Goal: Navigation & Orientation: Find specific page/section

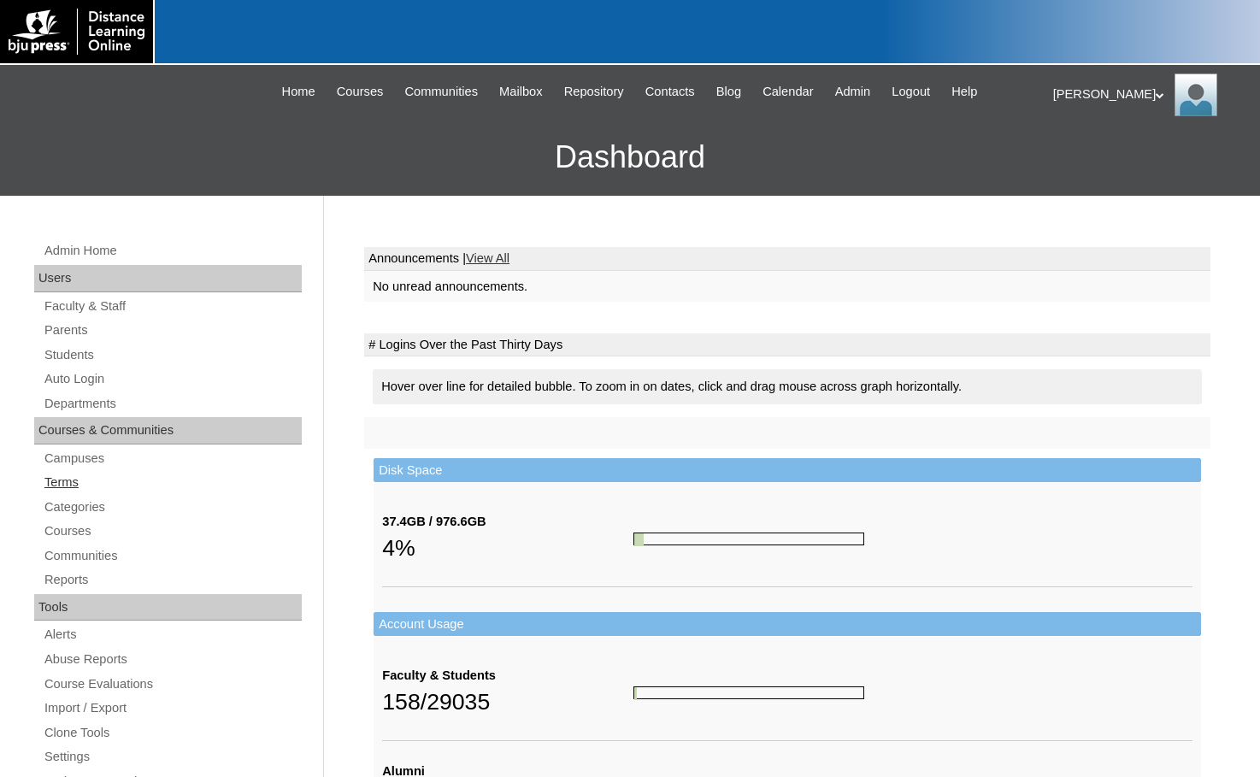
click at [68, 479] on link "Terms" at bounding box center [172, 482] width 259 height 21
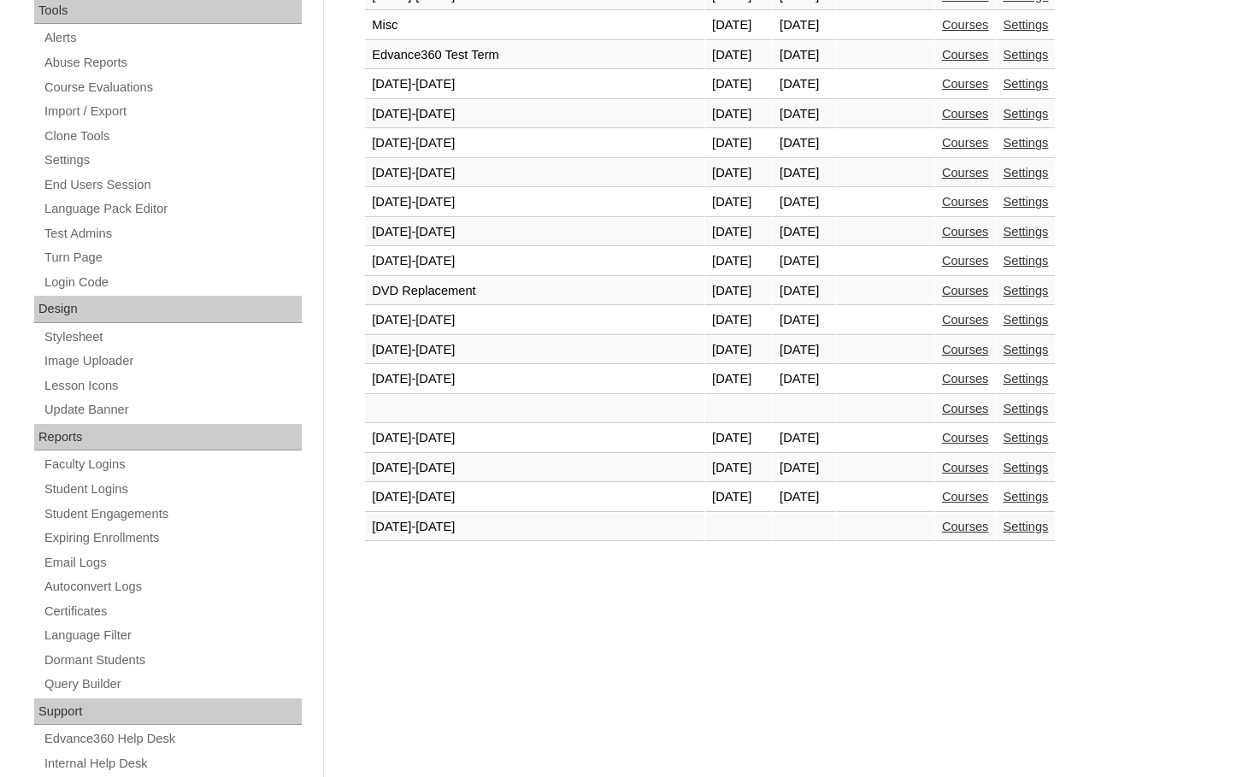
scroll to position [598, 0]
click at [942, 499] on link "Courses" at bounding box center [965, 495] width 47 height 14
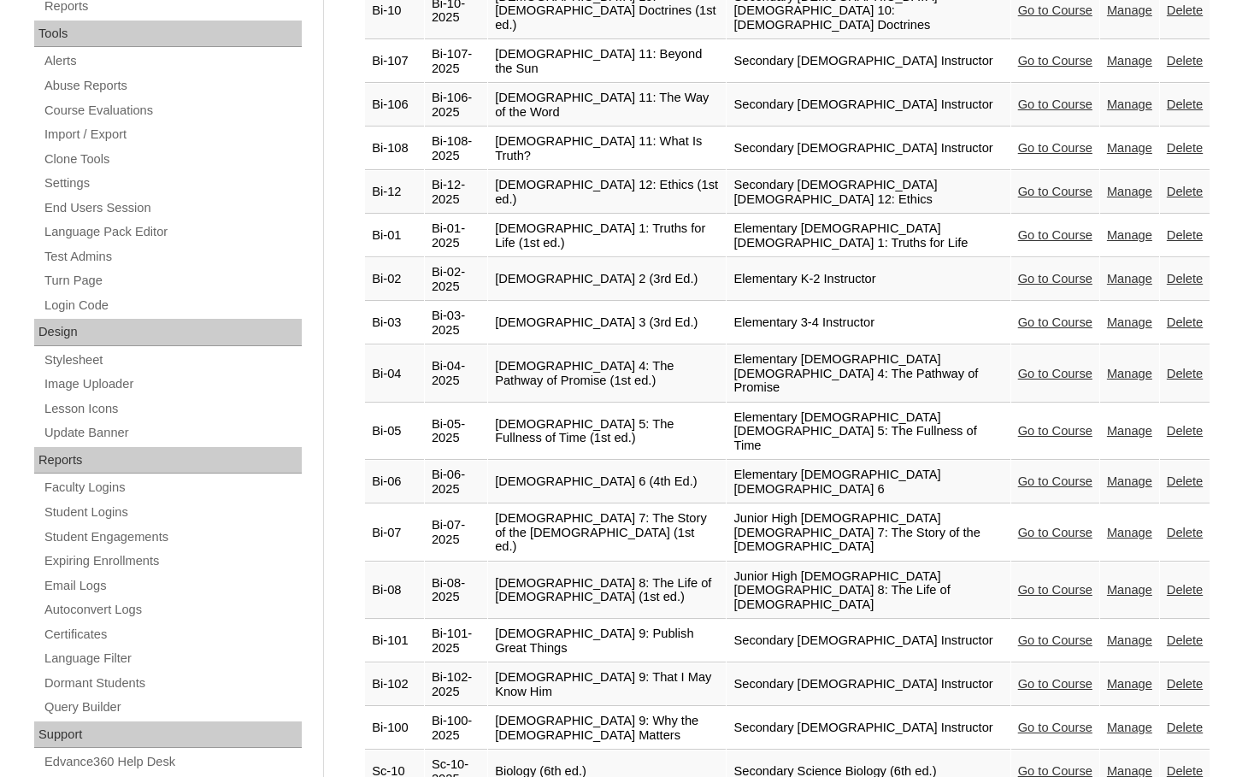
scroll to position [684, 0]
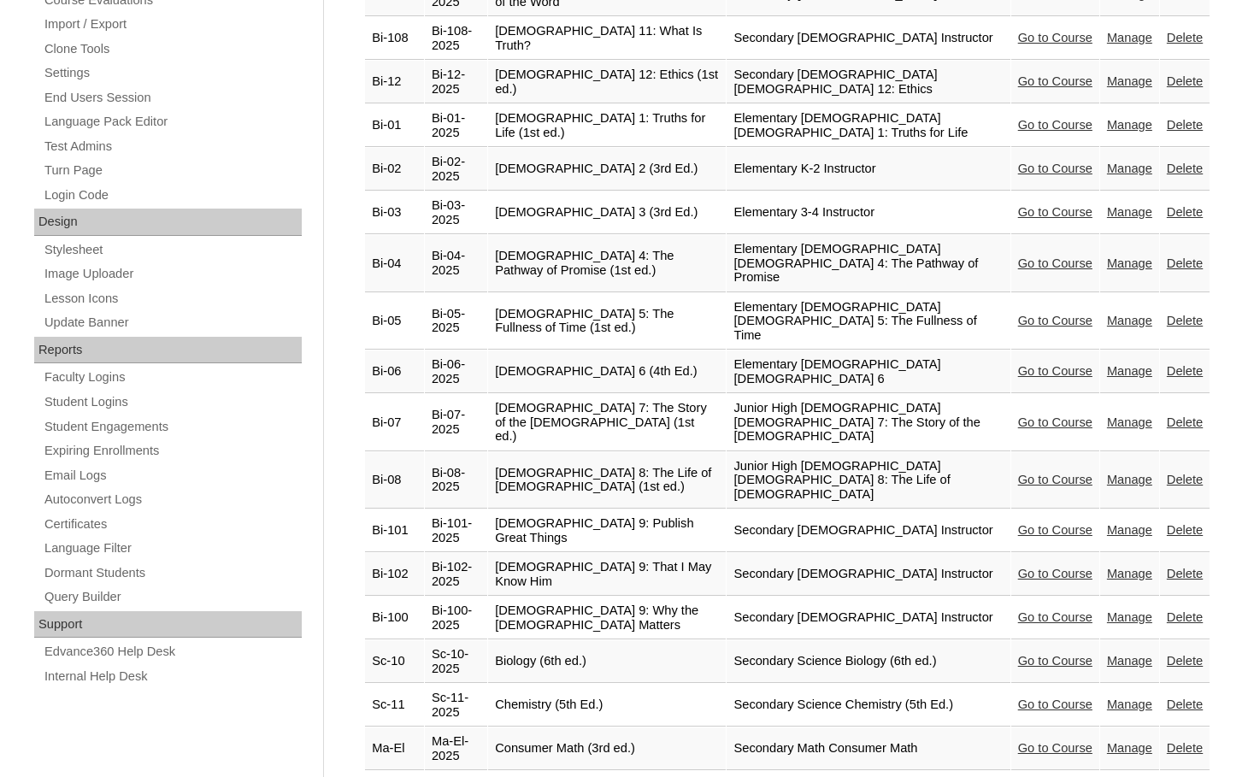
click at [1027, 567] on link "Go to Course" at bounding box center [1055, 574] width 74 height 14
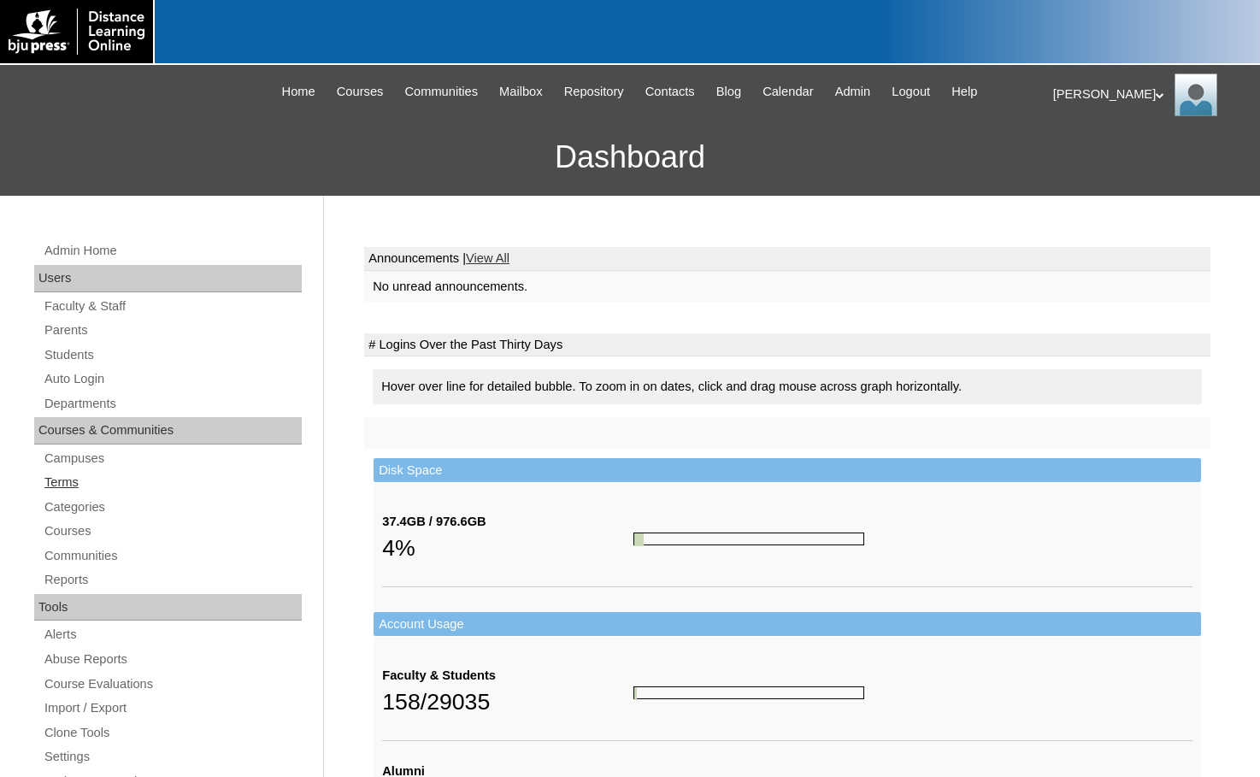
click at [88, 481] on link "Terms" at bounding box center [172, 482] width 259 height 21
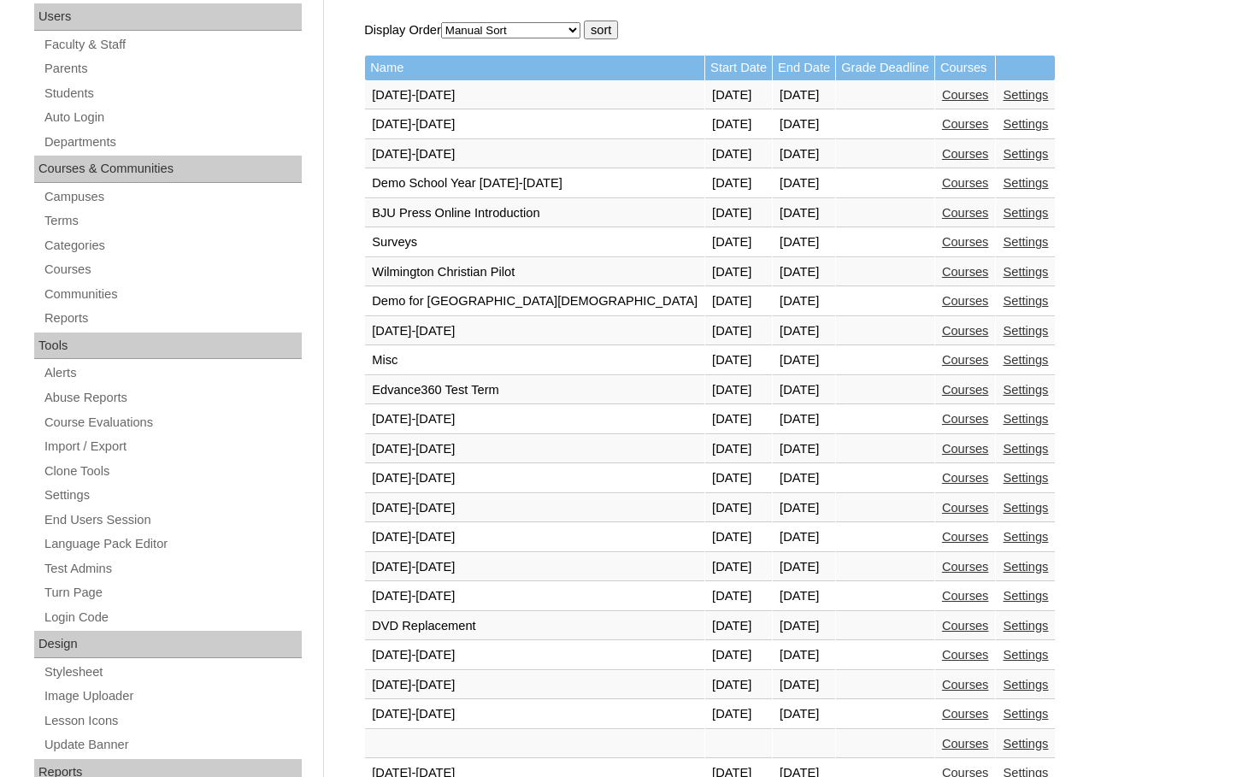
scroll to position [640, 0]
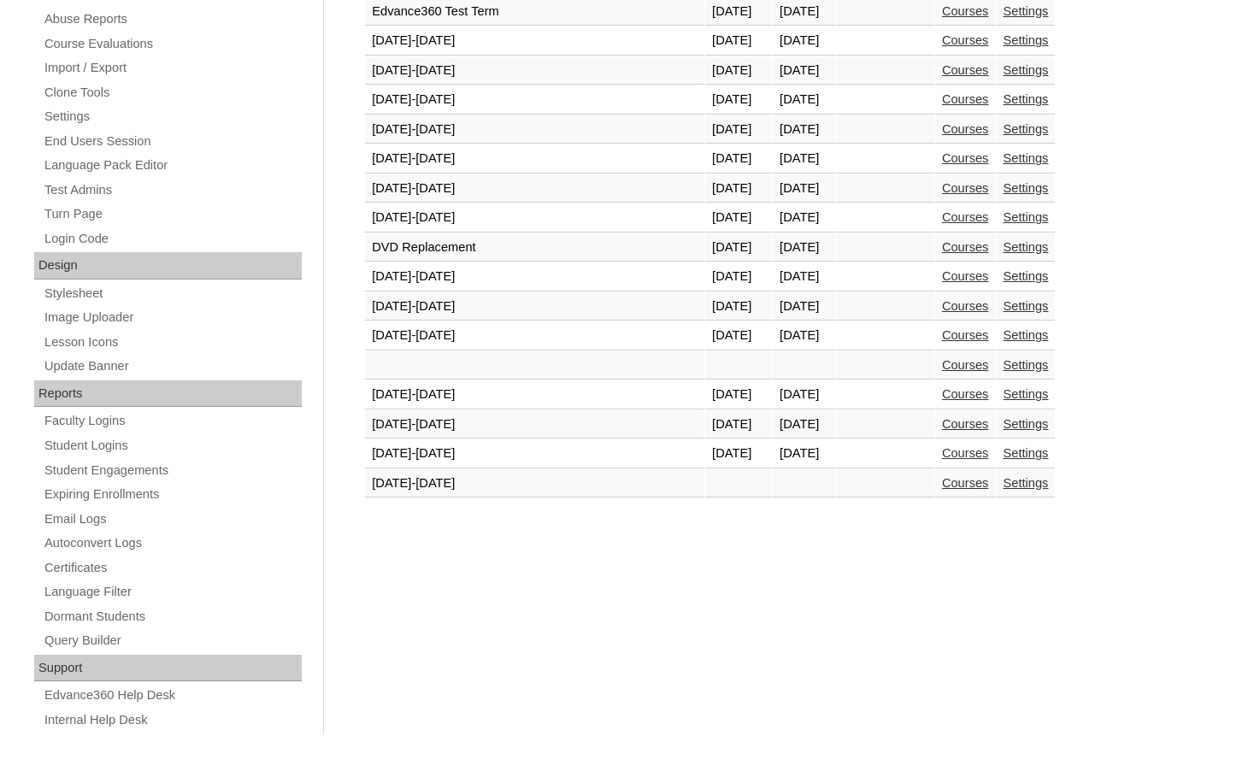
click at [942, 450] on link "Courses" at bounding box center [965, 453] width 47 height 14
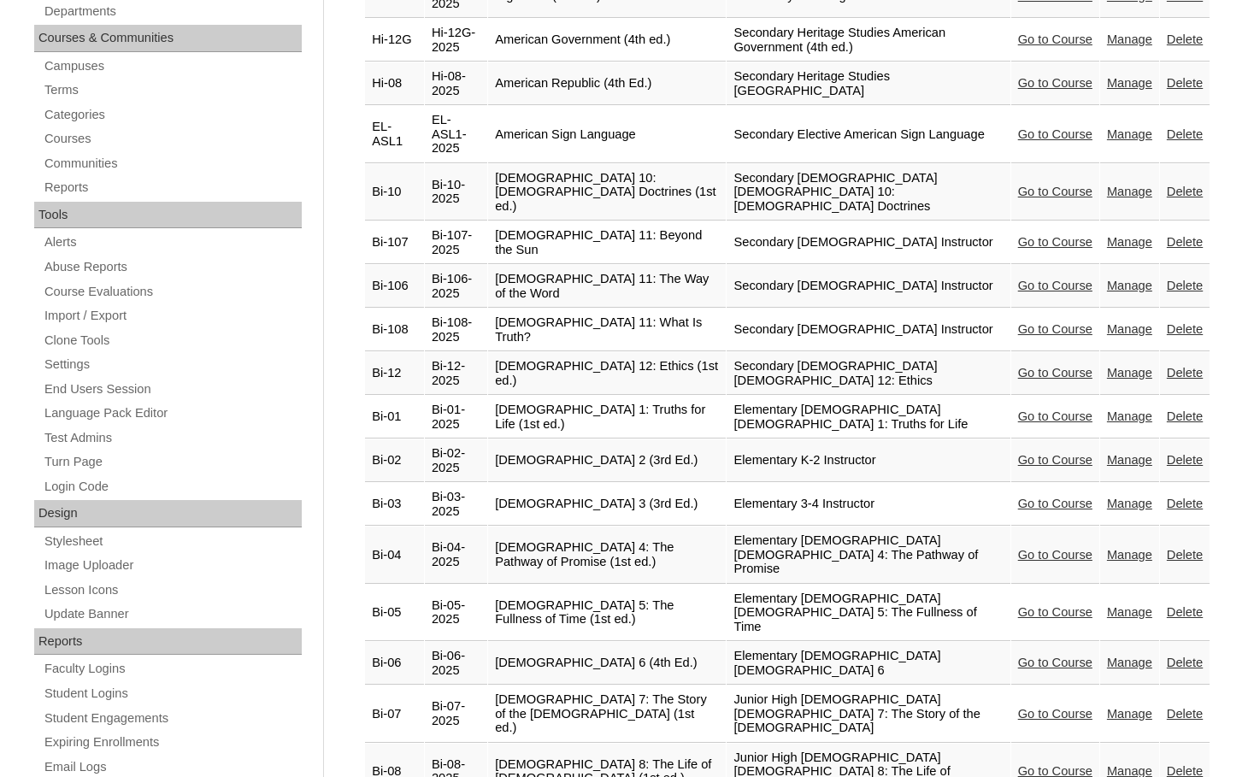
scroll to position [513, 0]
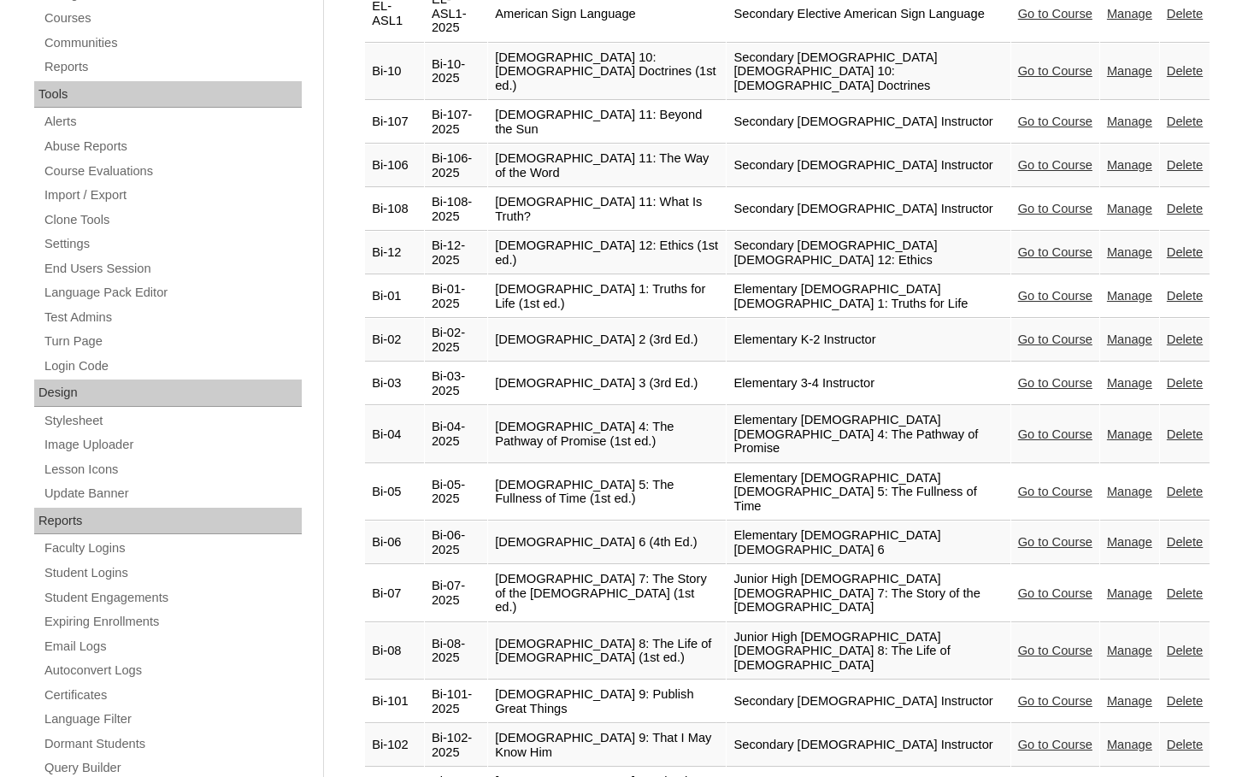
click at [1035, 694] on link "Go to Course" at bounding box center [1055, 701] width 74 height 14
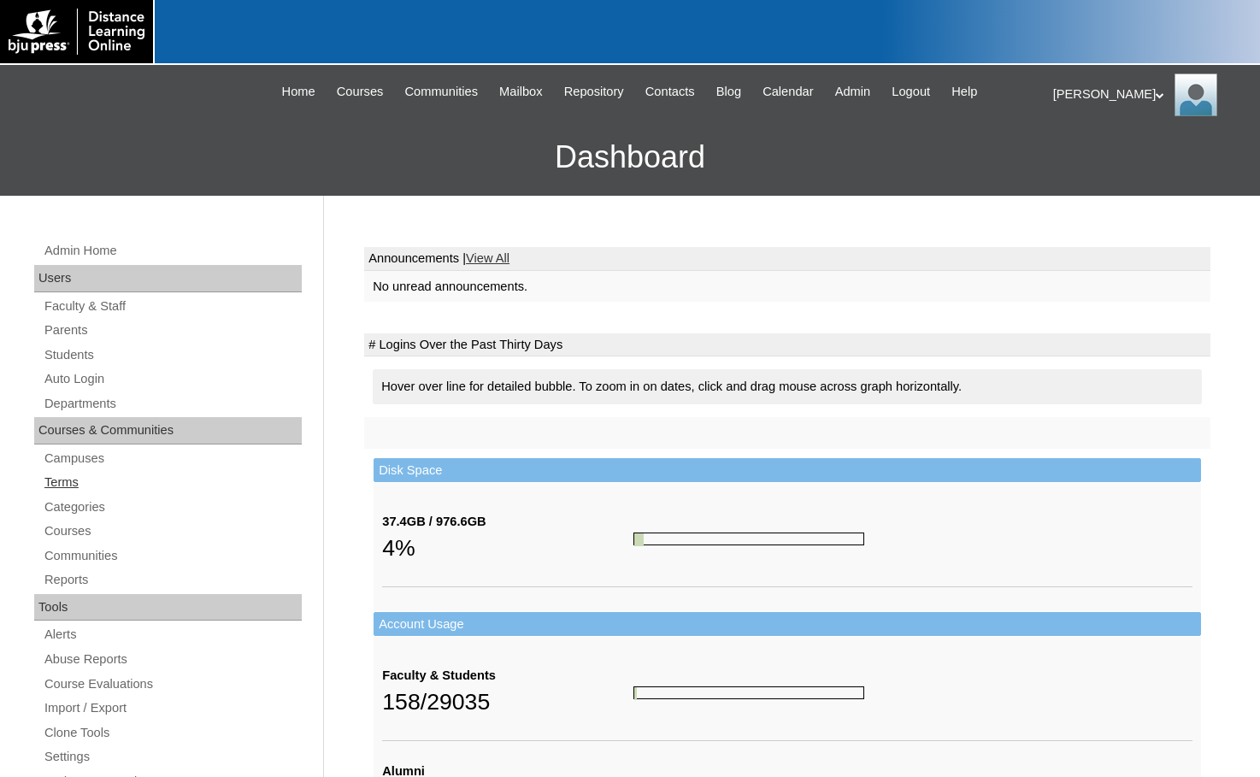
click at [61, 485] on link "Terms" at bounding box center [172, 482] width 259 height 21
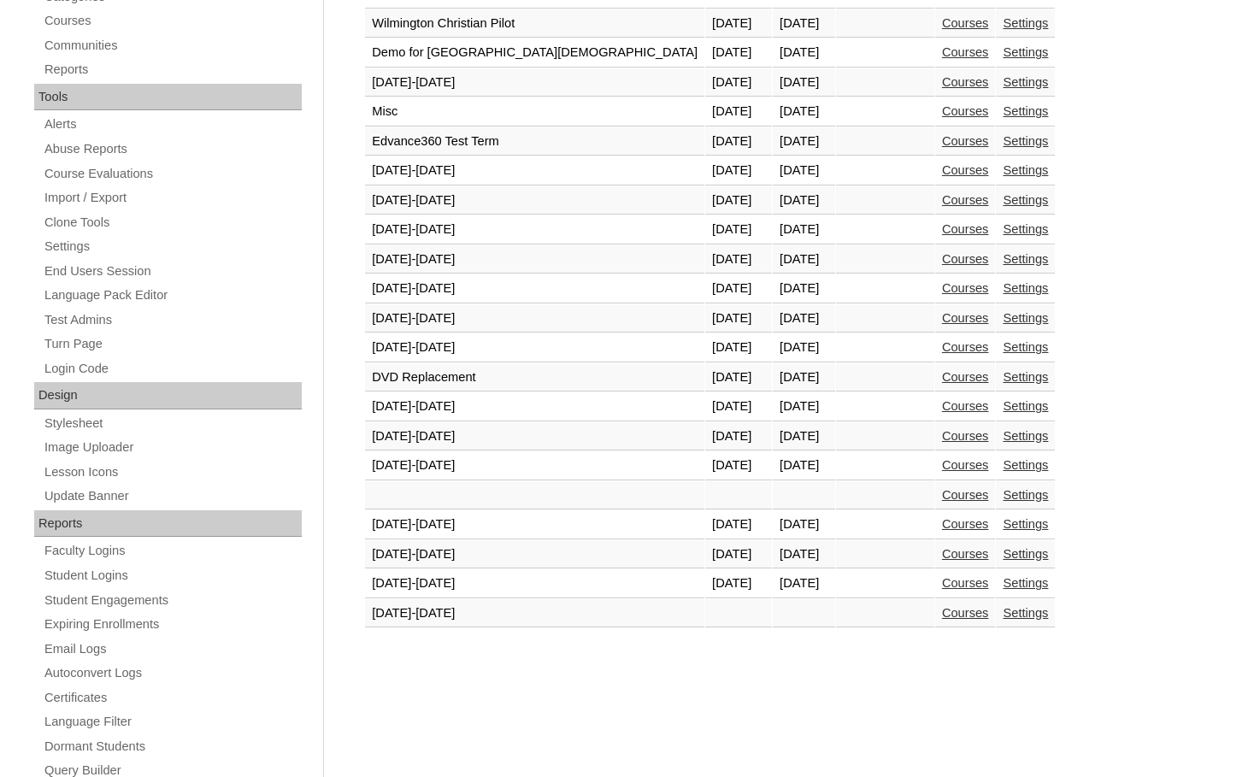
scroll to position [513, 0]
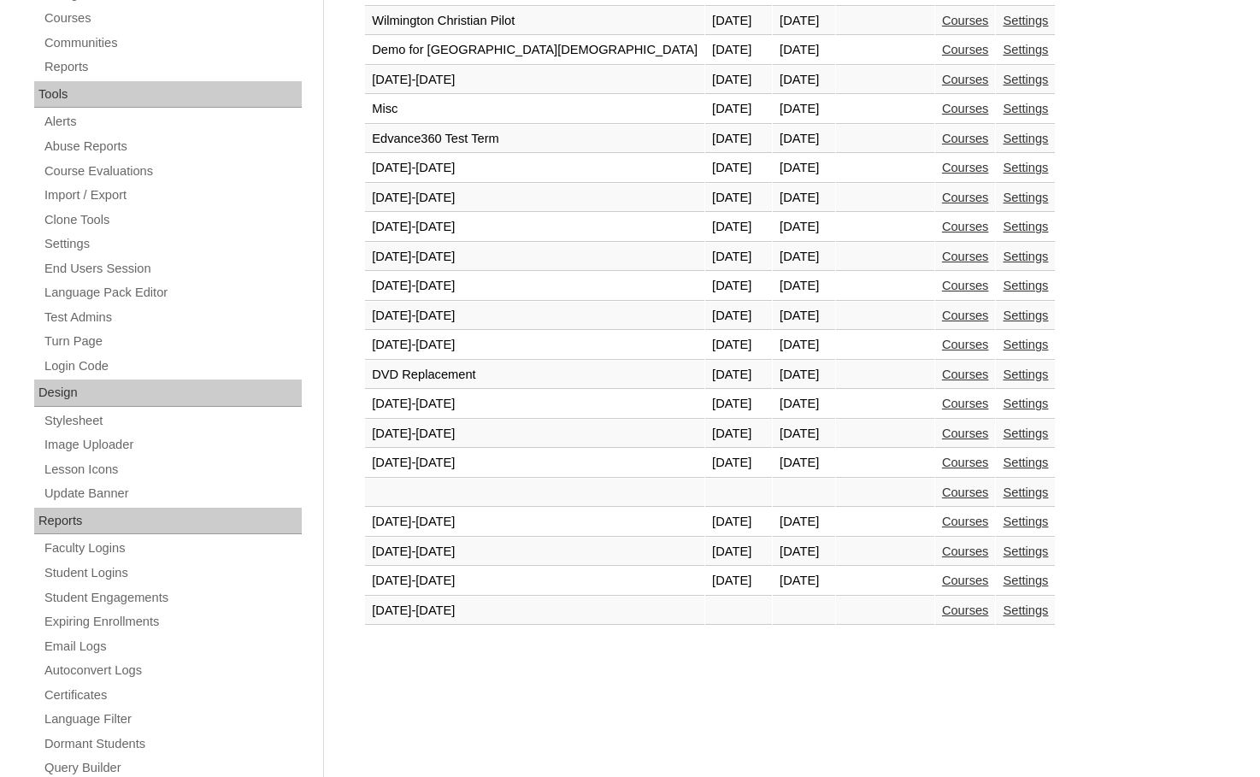
click at [942, 575] on link "Courses" at bounding box center [965, 580] width 47 height 14
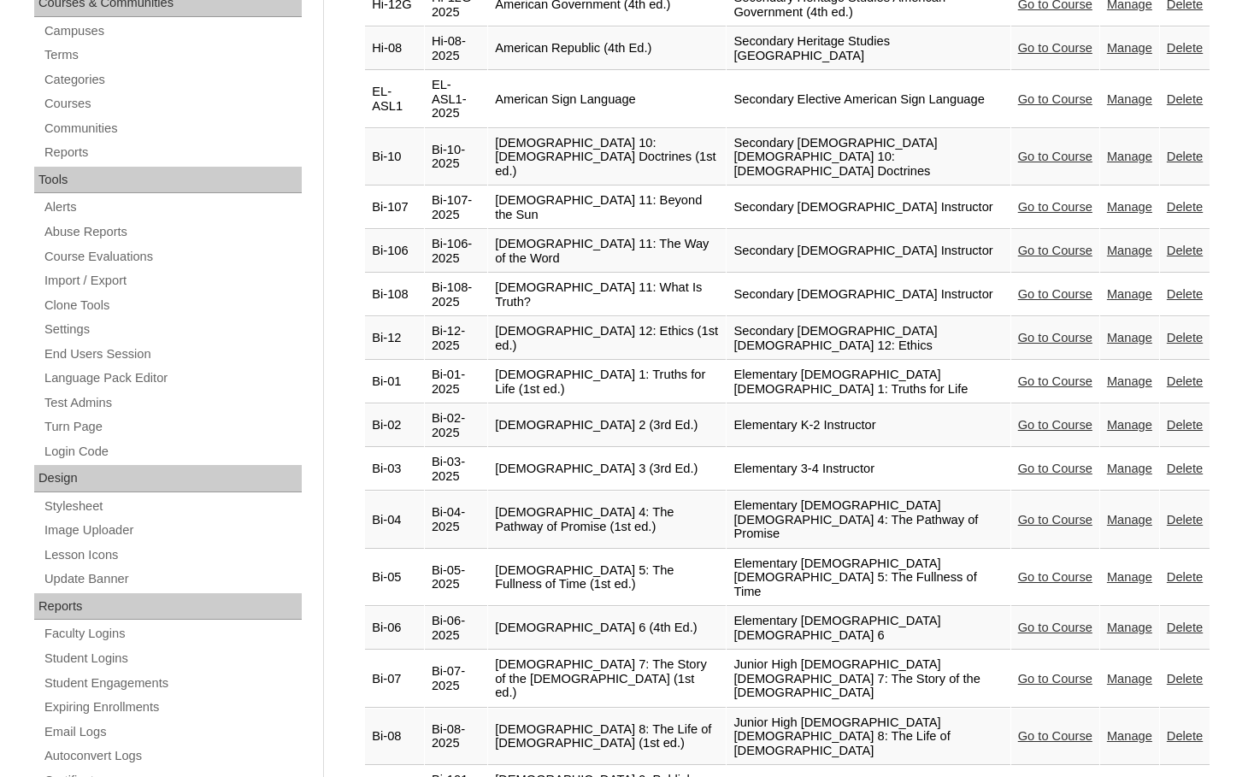
scroll to position [513, 0]
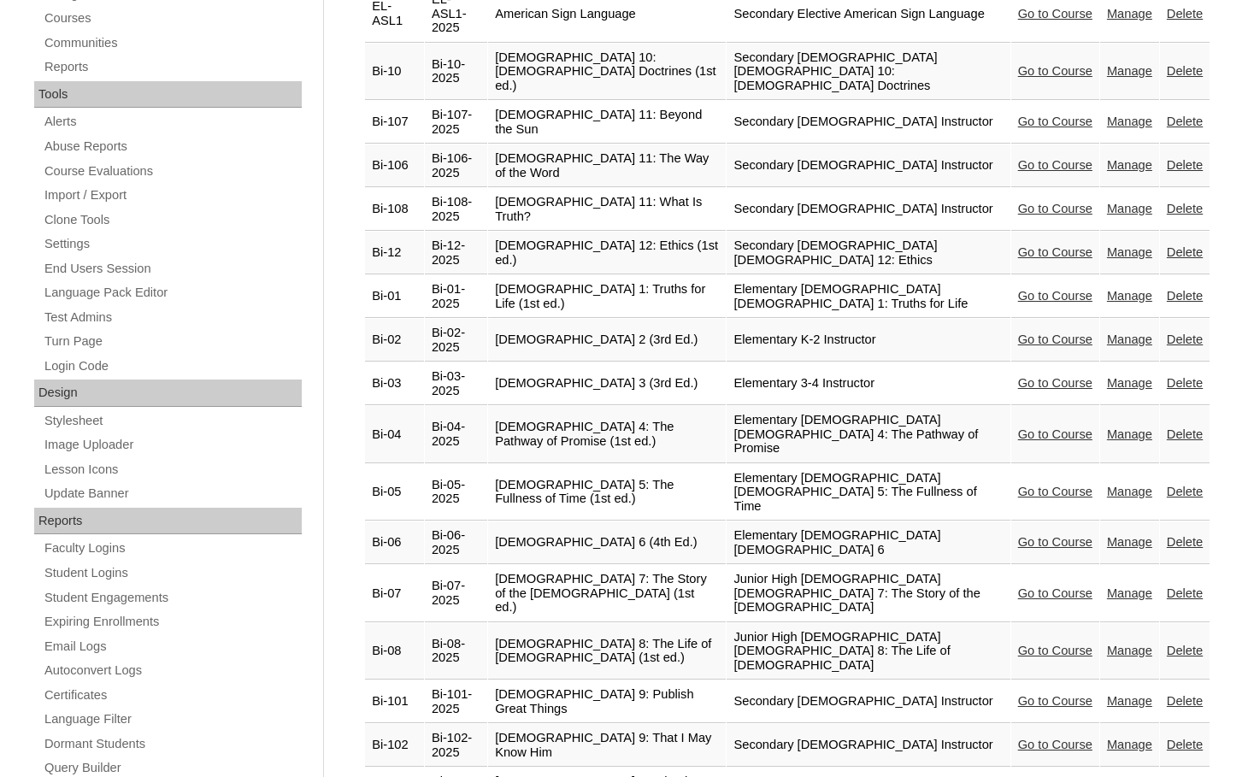
click at [1042, 776] on link "Go to Course" at bounding box center [1055, 788] width 74 height 14
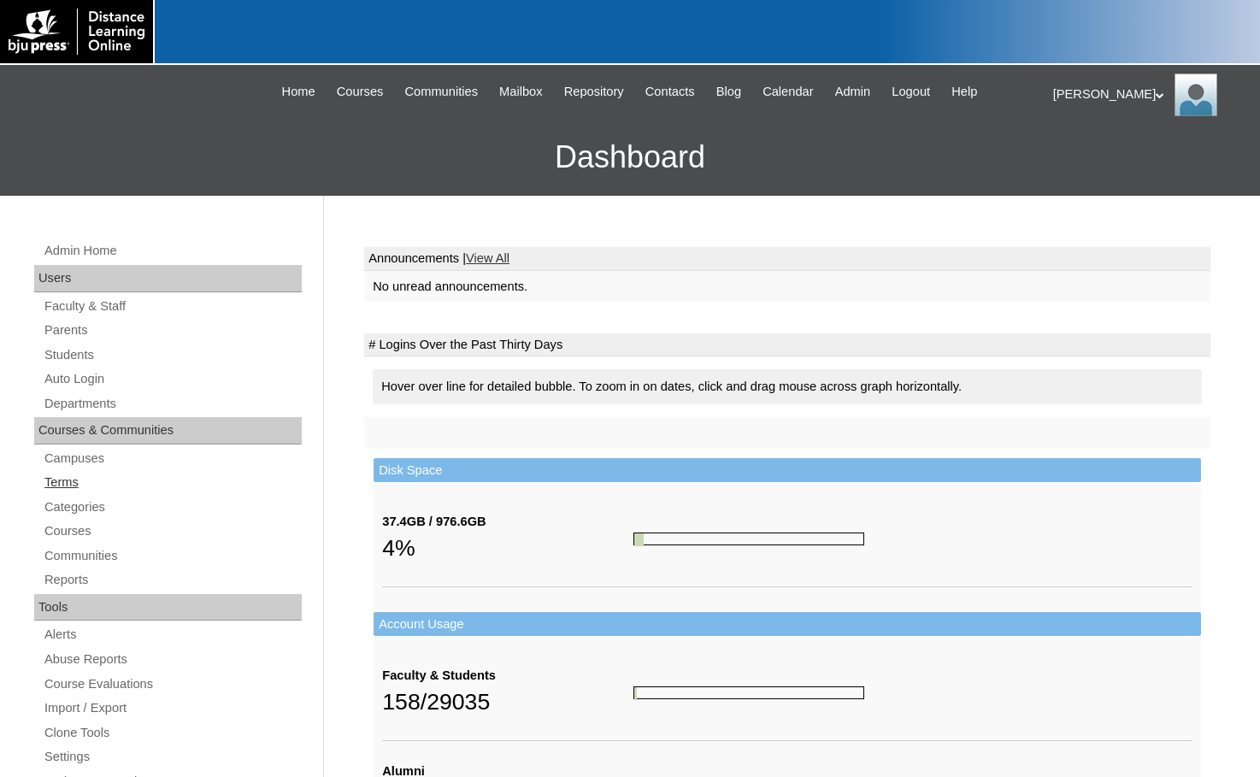
click at [58, 483] on link "Terms" at bounding box center [172, 482] width 259 height 21
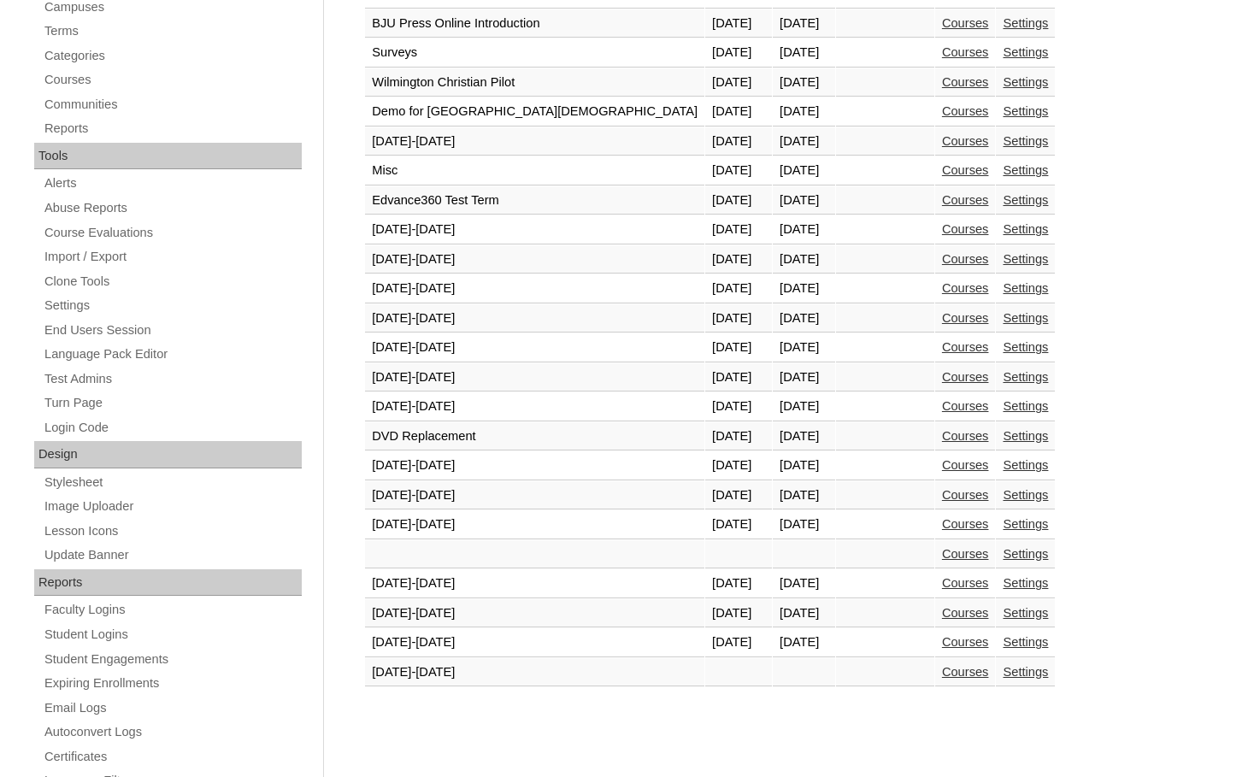
scroll to position [640, 0]
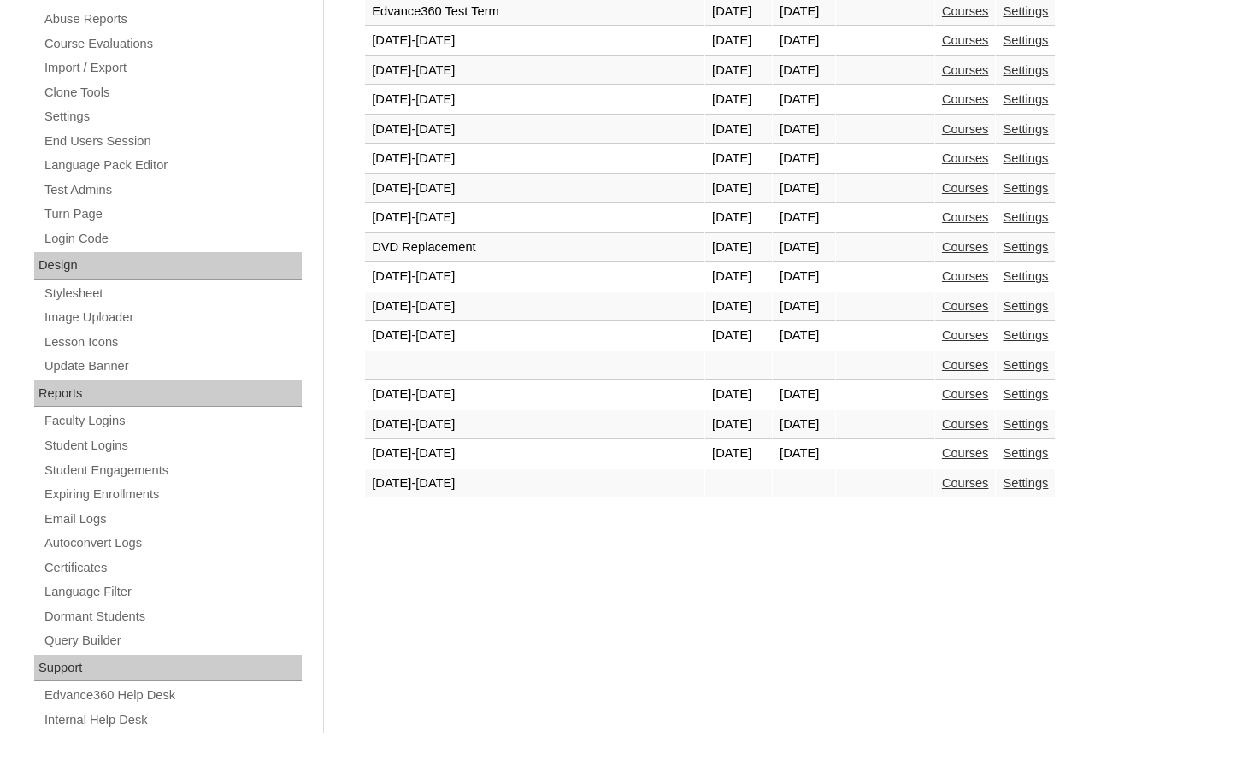
click at [942, 457] on link "Courses" at bounding box center [965, 453] width 47 height 14
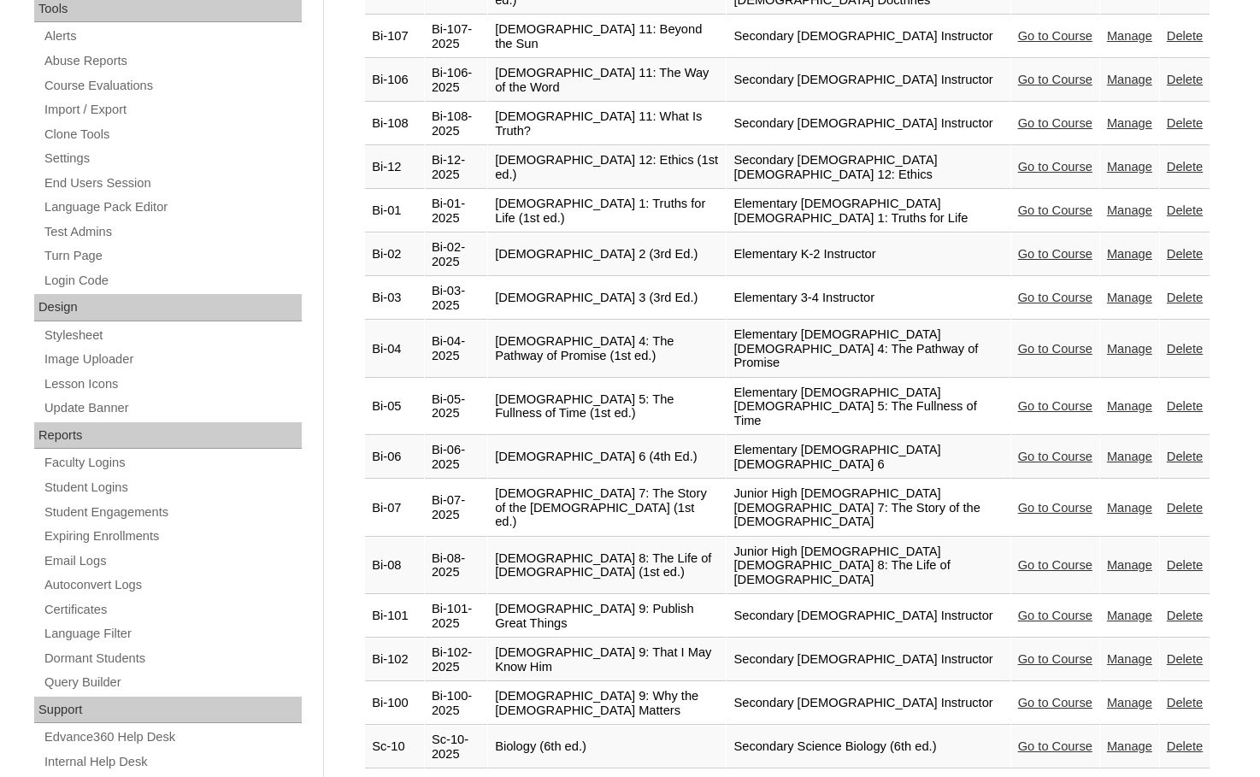
scroll to position [769, 0]
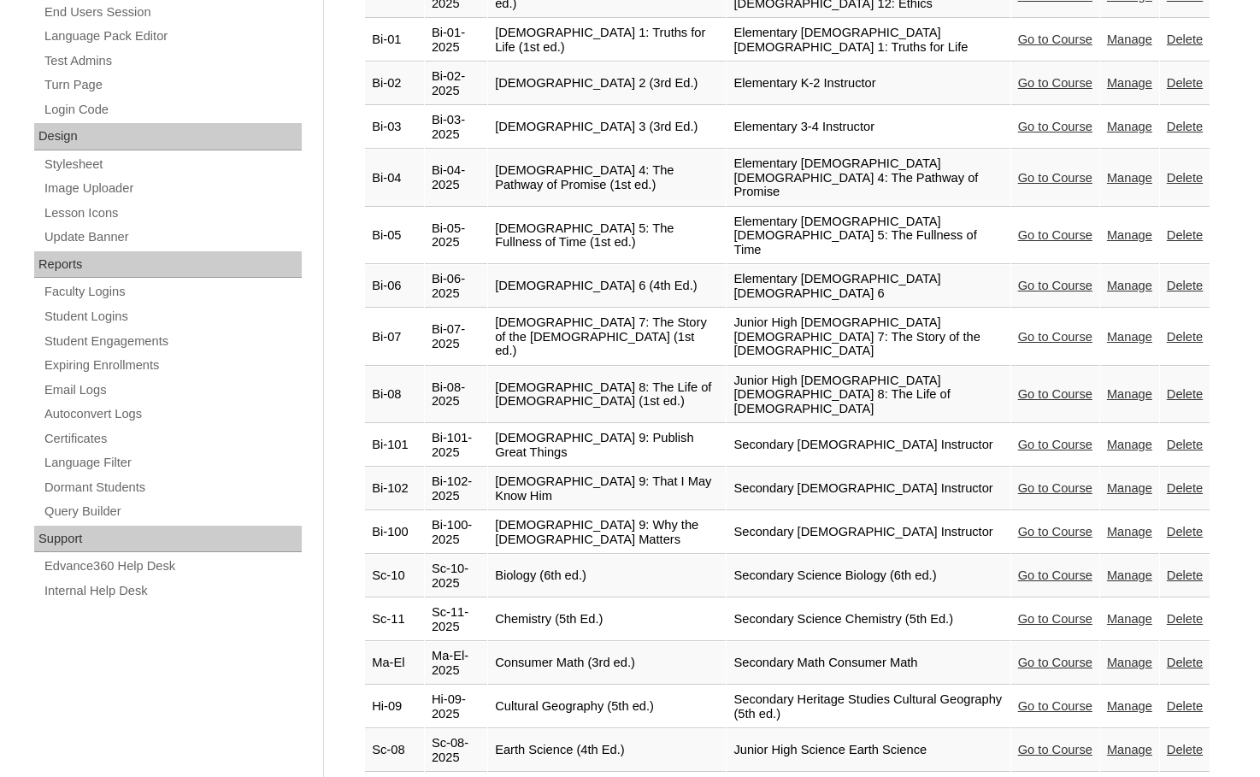
click at [1018, 612] on link "Go to Course" at bounding box center [1055, 619] width 74 height 14
